Goal: Information Seeking & Learning: Understand process/instructions

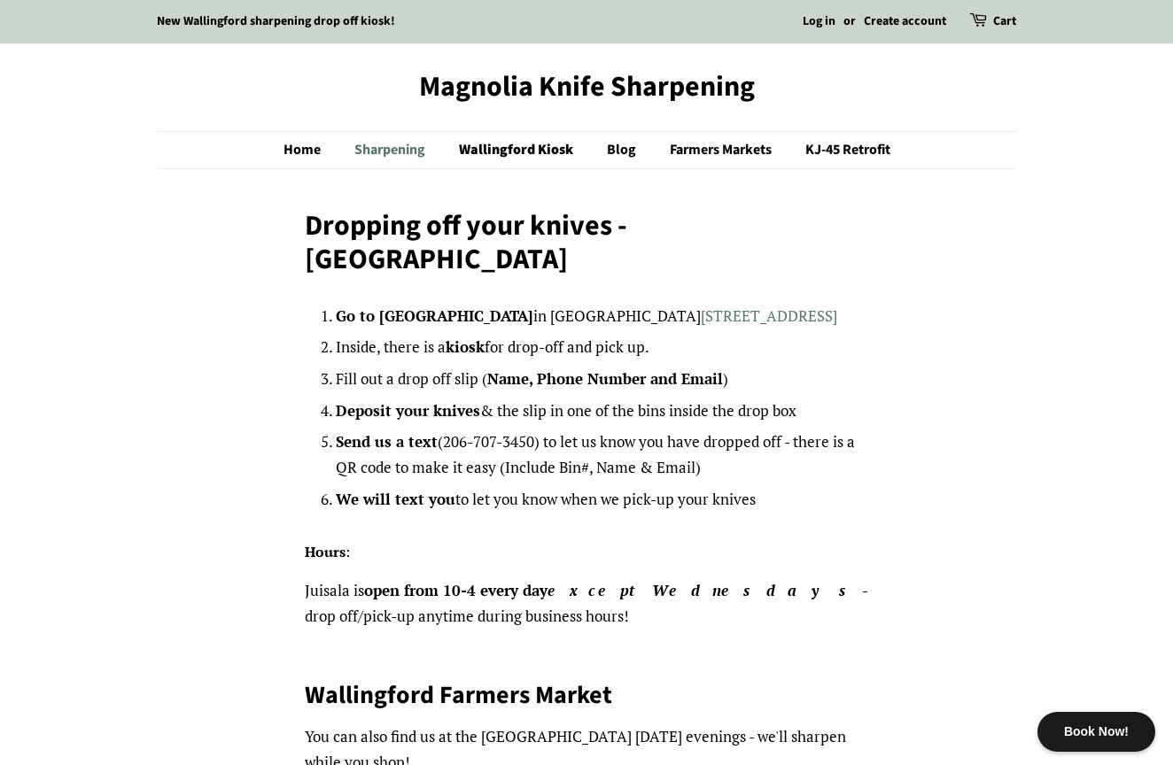
click at [379, 150] on link "Sharpening" at bounding box center [392, 150] width 102 height 36
click at [836, 151] on link "KJ-45 Retrofit" at bounding box center [841, 150] width 98 height 36
click at [389, 151] on link "Sharpening" at bounding box center [392, 150] width 102 height 36
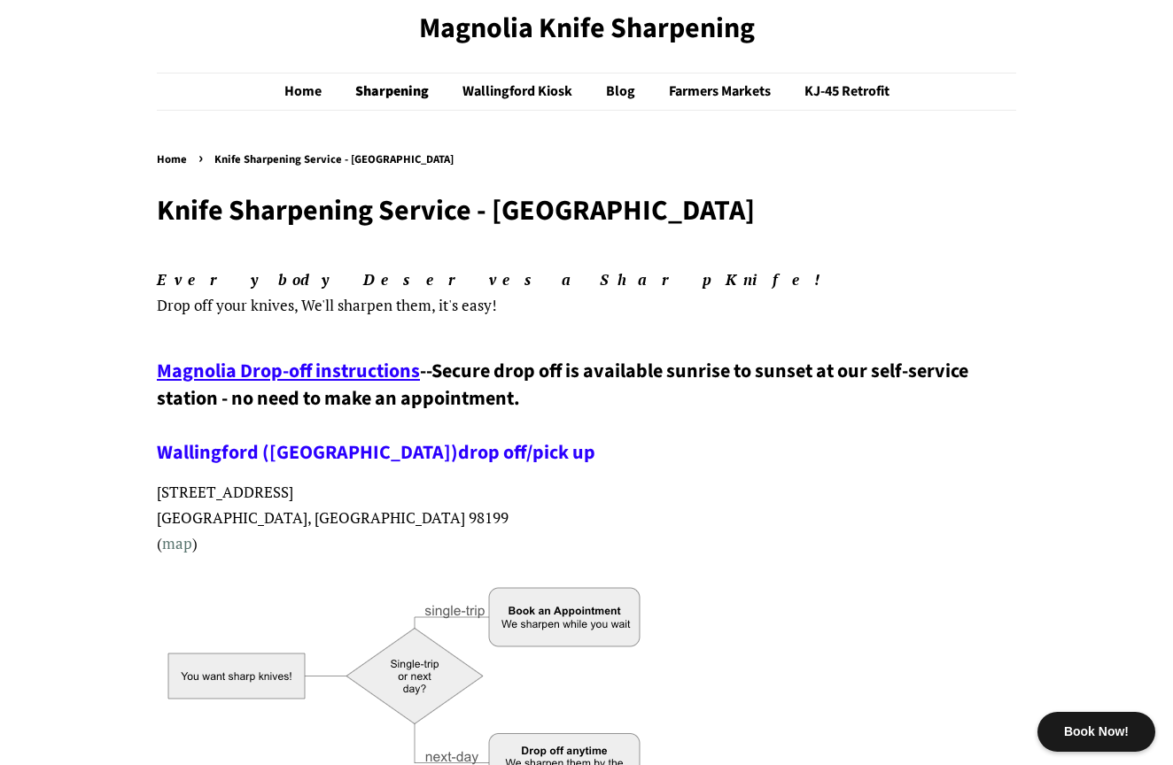
scroll to position [41, 0]
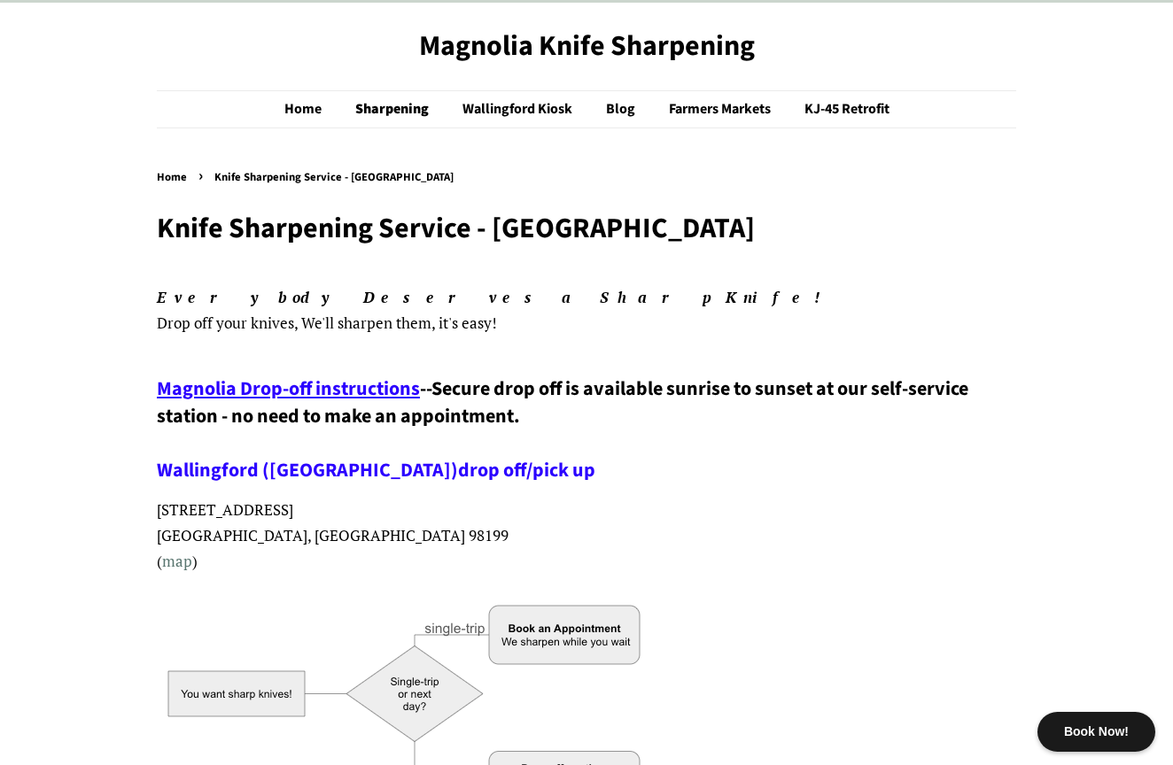
click at [345, 384] on span "Magnolia Drop-off instructions" at bounding box center [288, 389] width 263 height 28
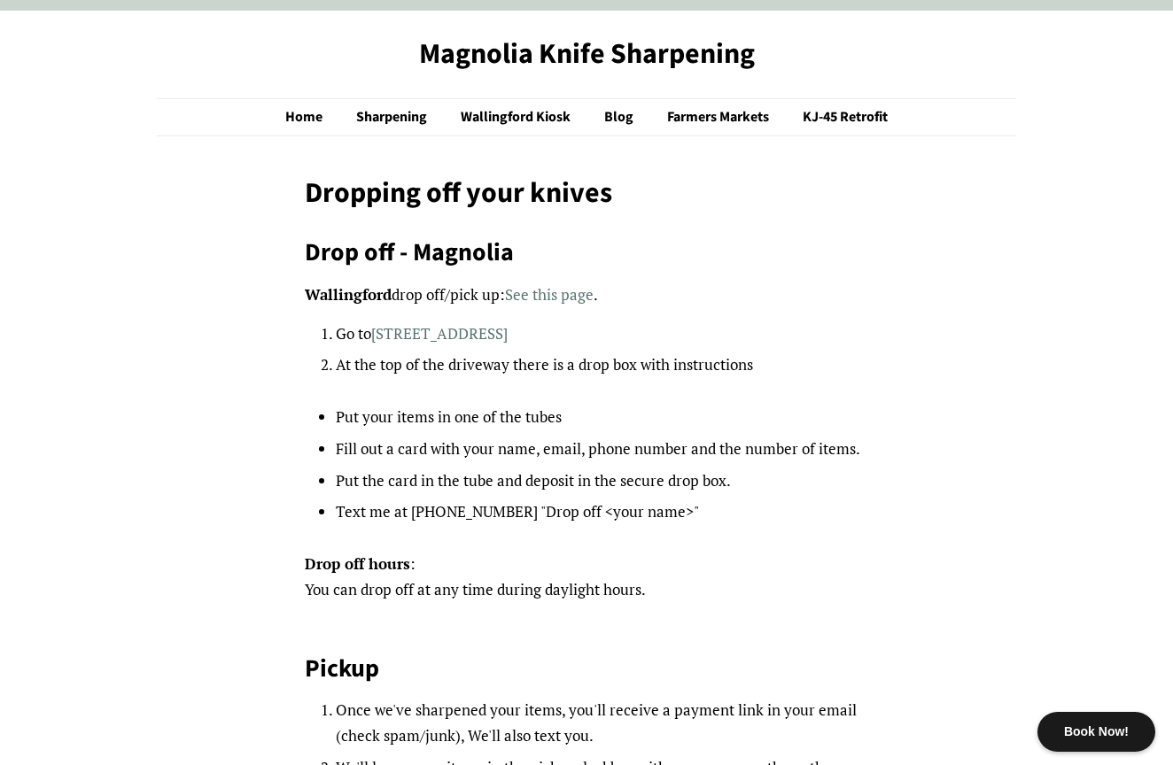
scroll to position [38, 0]
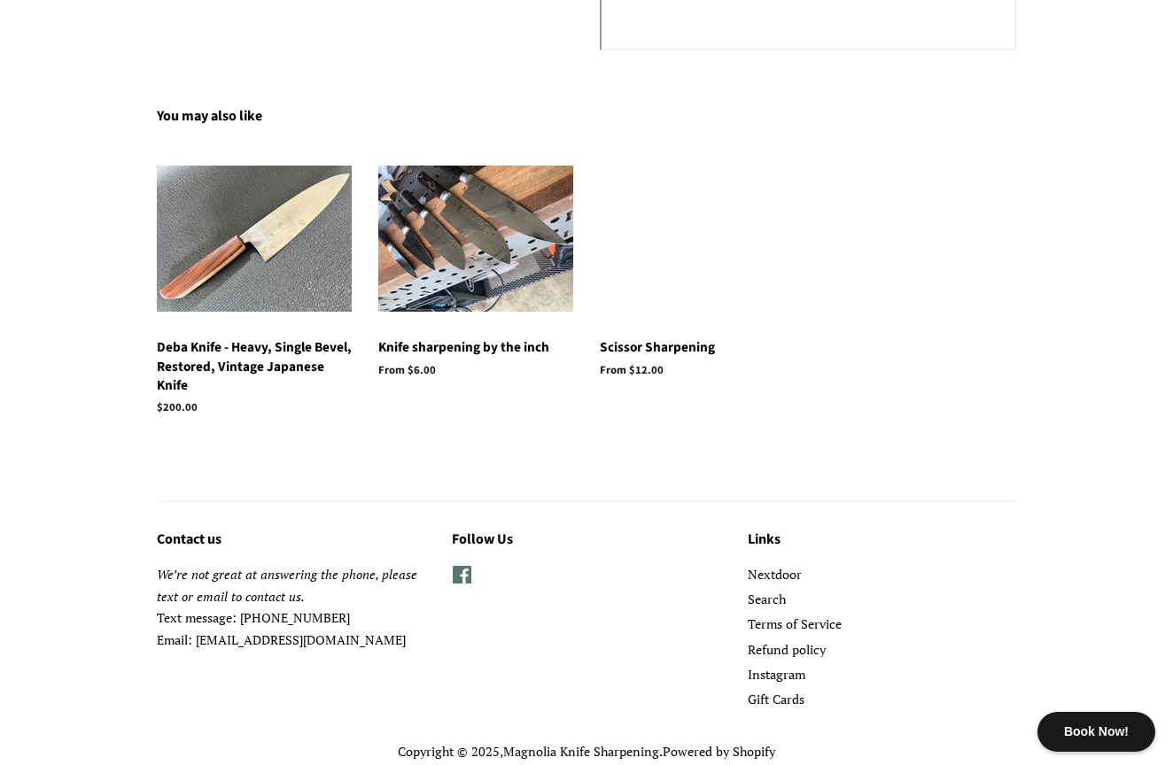
scroll to position [2322, 0]
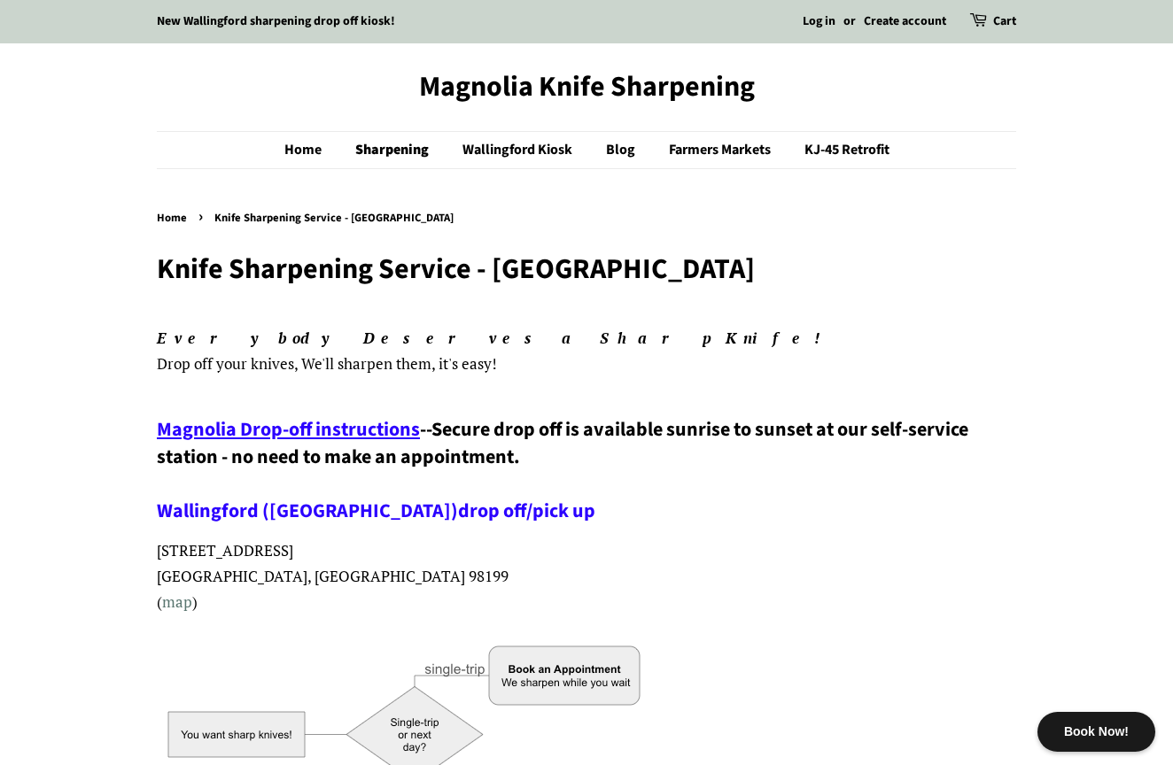
click at [337, 423] on span "Magnolia Drop-off instructions" at bounding box center [288, 429] width 263 height 28
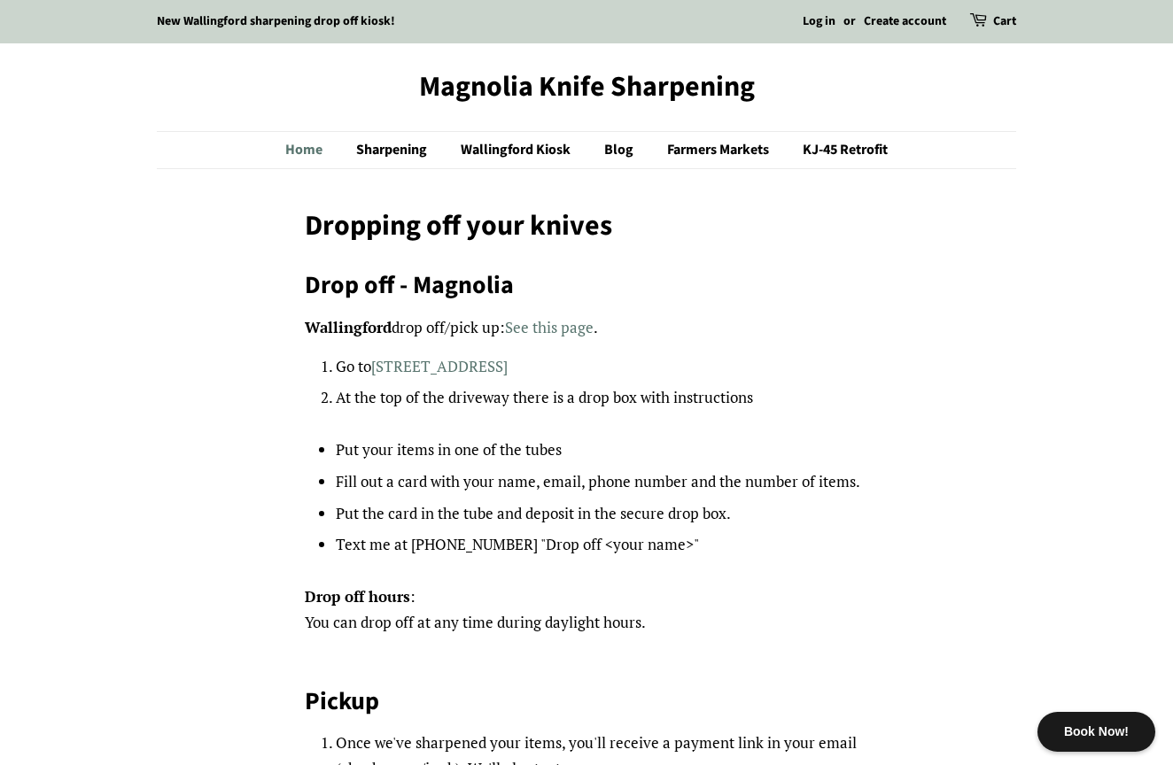
click at [303, 151] on link "Home" at bounding box center [312, 150] width 55 height 36
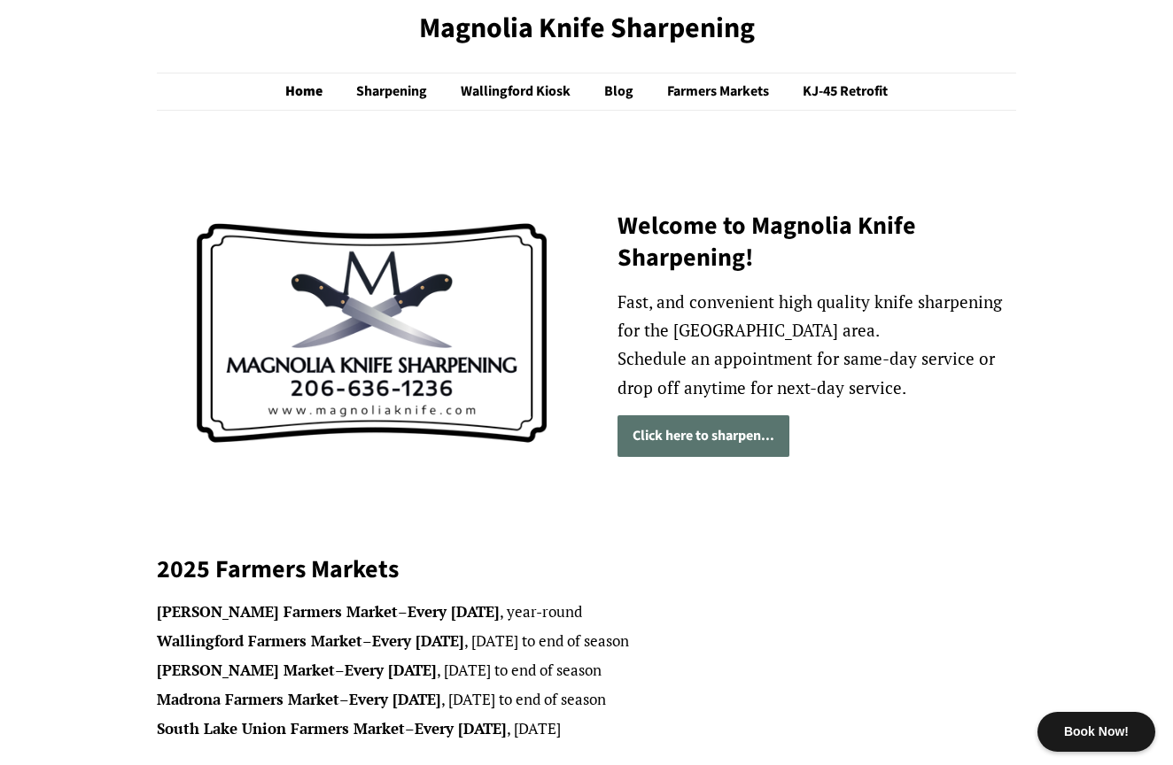
scroll to position [58, 0]
click at [710, 454] on link "Click here to sharpen..." at bounding box center [703, 436] width 172 height 42
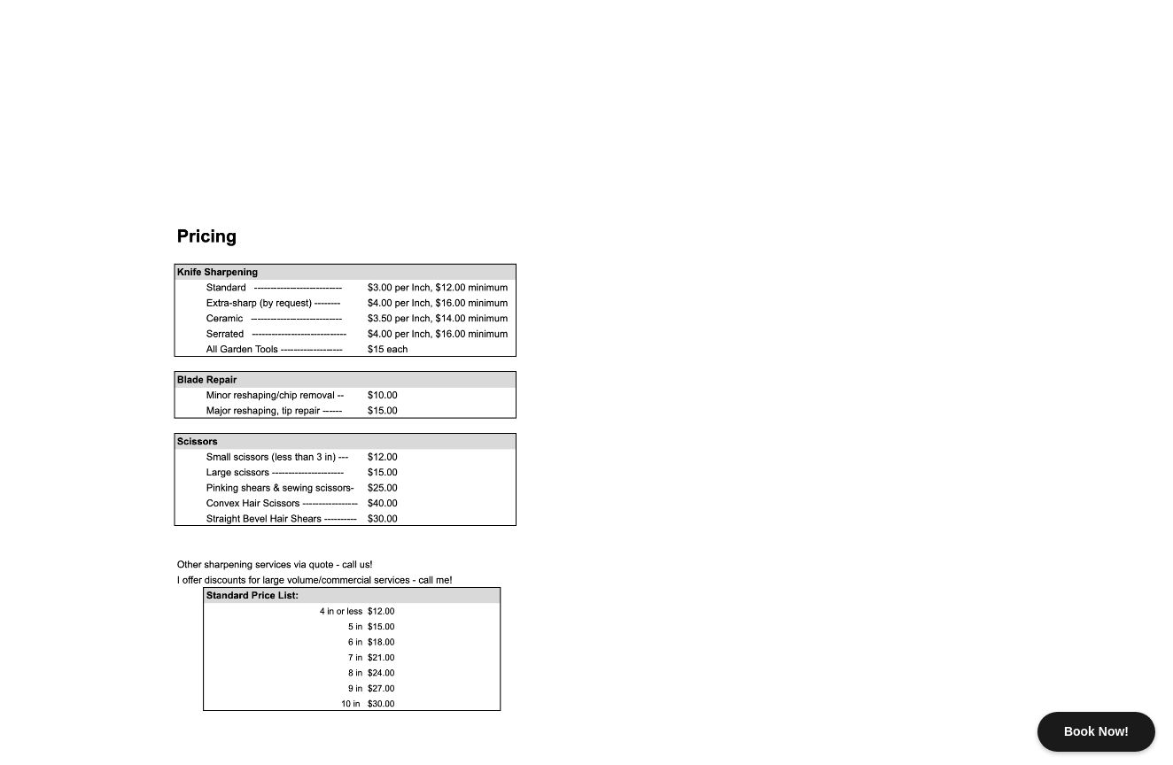
scroll to position [1458, 0]
